Goal: Task Accomplishment & Management: Use online tool/utility

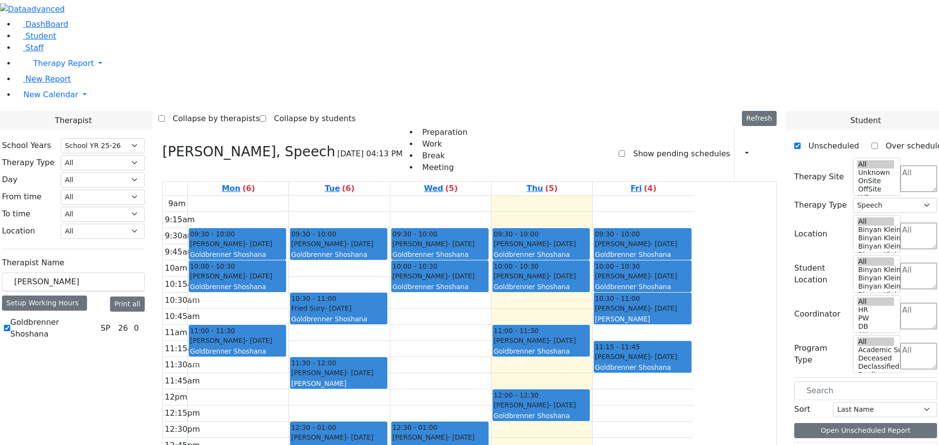
select select "212"
select select "3"
click at [162, 144] on icon at bounding box center [162, 152] width 0 height 16
checkbox input "false"
select select
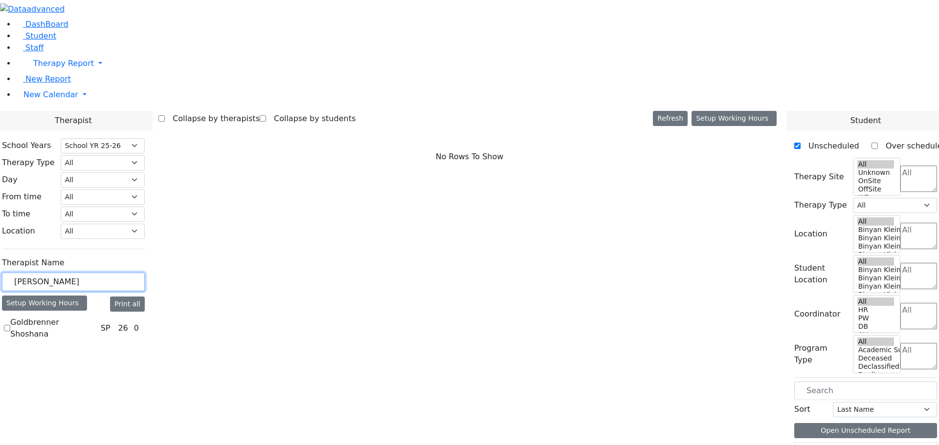
drag, startPoint x: 179, startPoint y: 170, endPoint x: 15, endPoint y: 166, distance: 164.4
type input "grum"
click at [60, 317] on label "Grumet Tova" at bounding box center [35, 323] width 50 height 12
click at [10, 319] on input "Grumet Tova" at bounding box center [7, 322] width 6 height 6
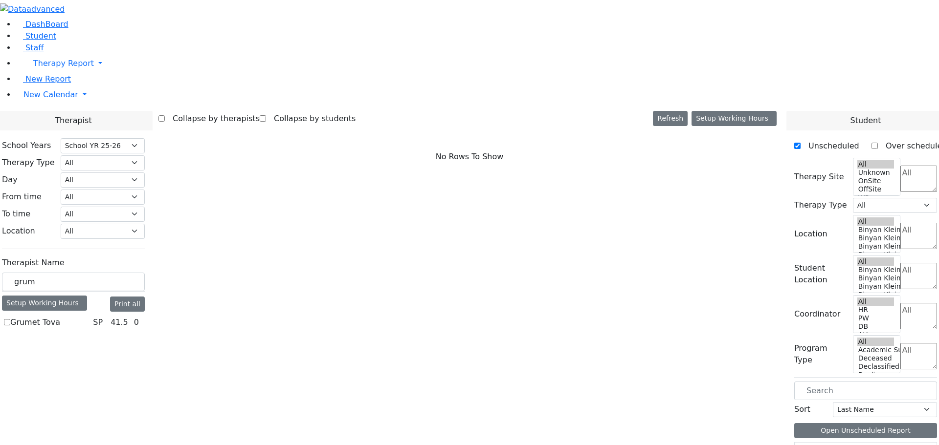
checkbox input "true"
select select "3"
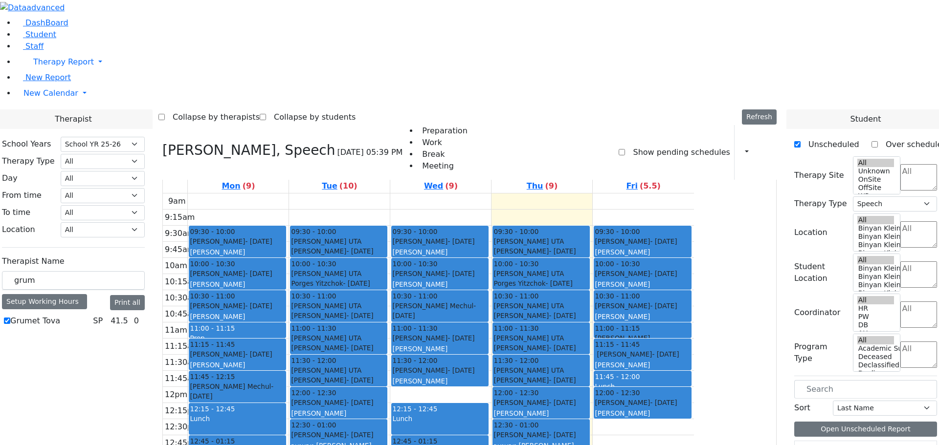
scroll to position [2, 0]
drag, startPoint x: 145, startPoint y: 170, endPoint x: 65, endPoint y: 176, distance: 80.0
type input "wizman"
click at [75, 315] on label "[PERSON_NAME]" at bounding box center [42, 321] width 65 height 12
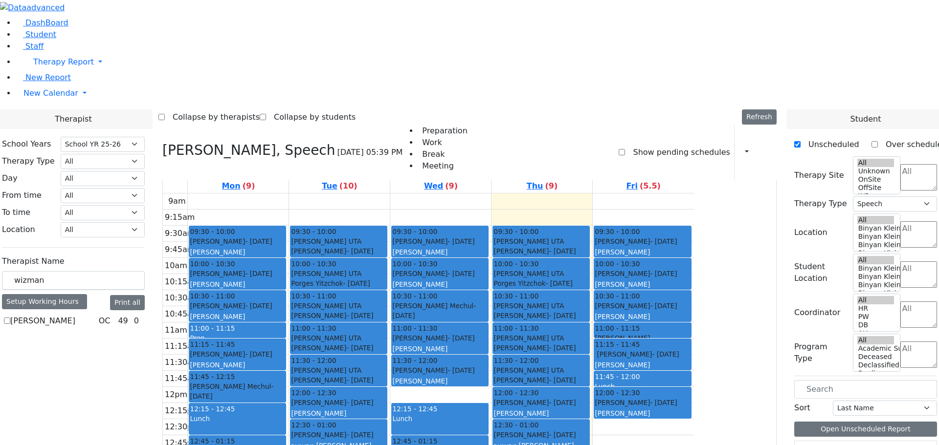
click at [10, 318] on input "[PERSON_NAME]" at bounding box center [7, 321] width 6 height 6
checkbox input "true"
select select "1"
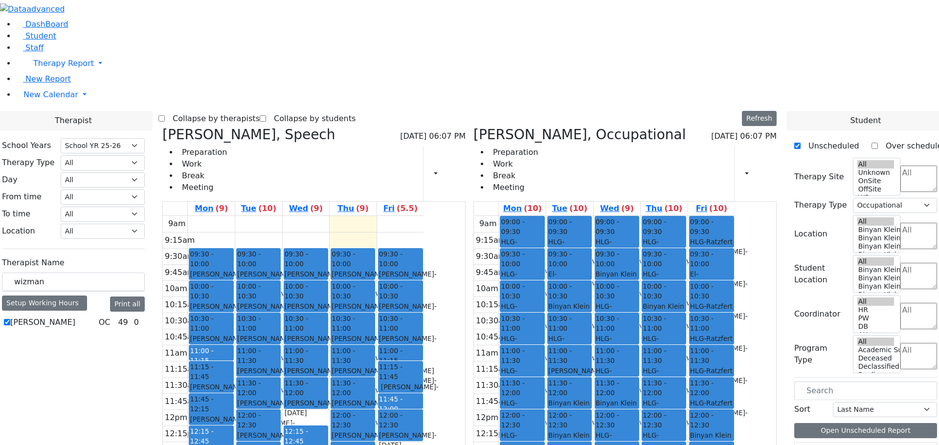
click at [162, 127] on icon at bounding box center [162, 135] width 0 height 16
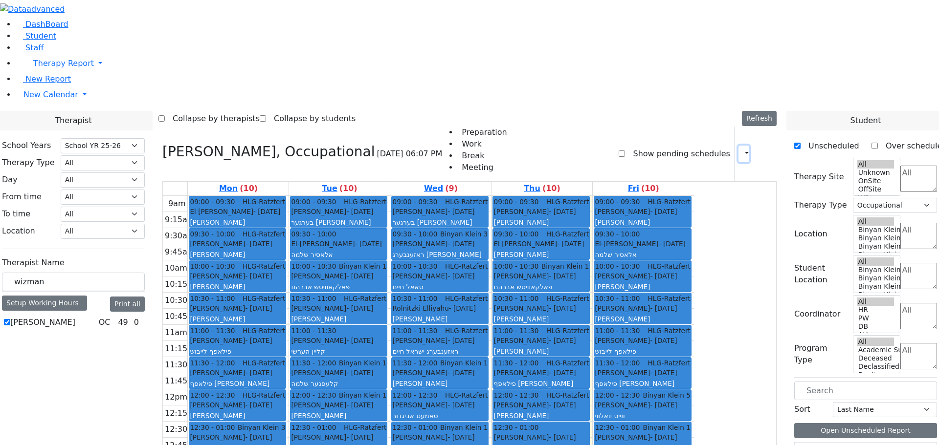
click at [738, 146] on button "button" at bounding box center [743, 154] width 11 height 17
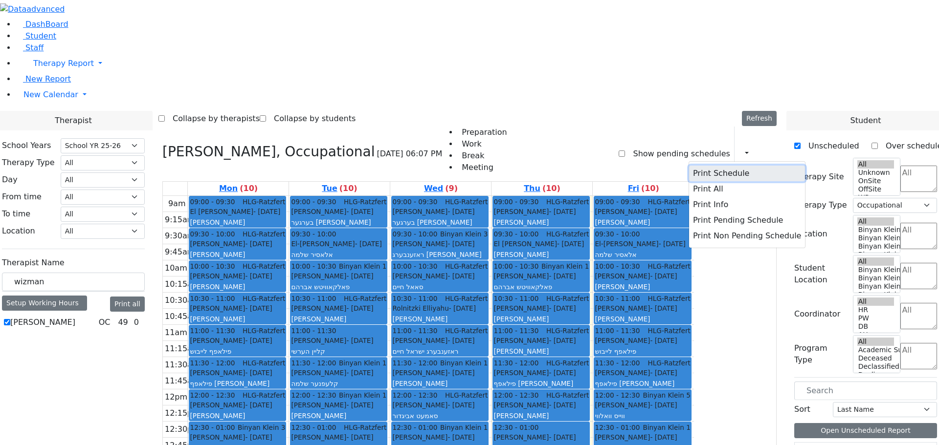
click at [725, 166] on button "Print Schedule" at bounding box center [747, 174] width 116 height 16
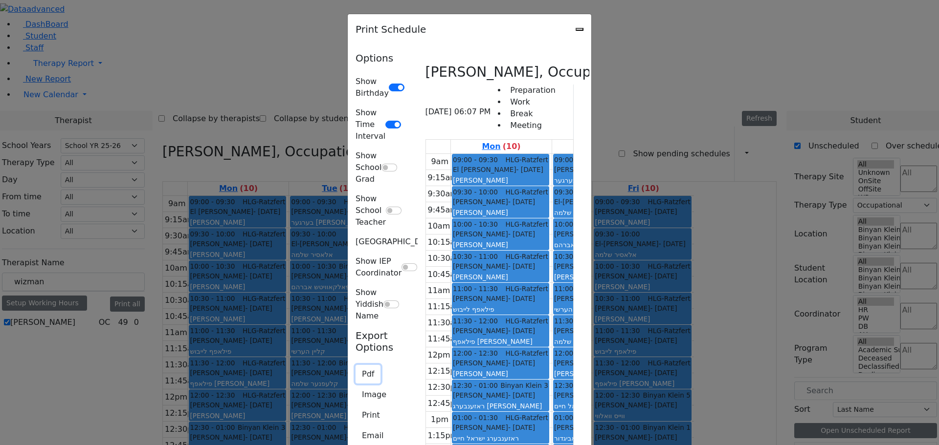
click at [355, 365] on button "Pdf" at bounding box center [367, 374] width 25 height 19
